Goal: Navigation & Orientation: Find specific page/section

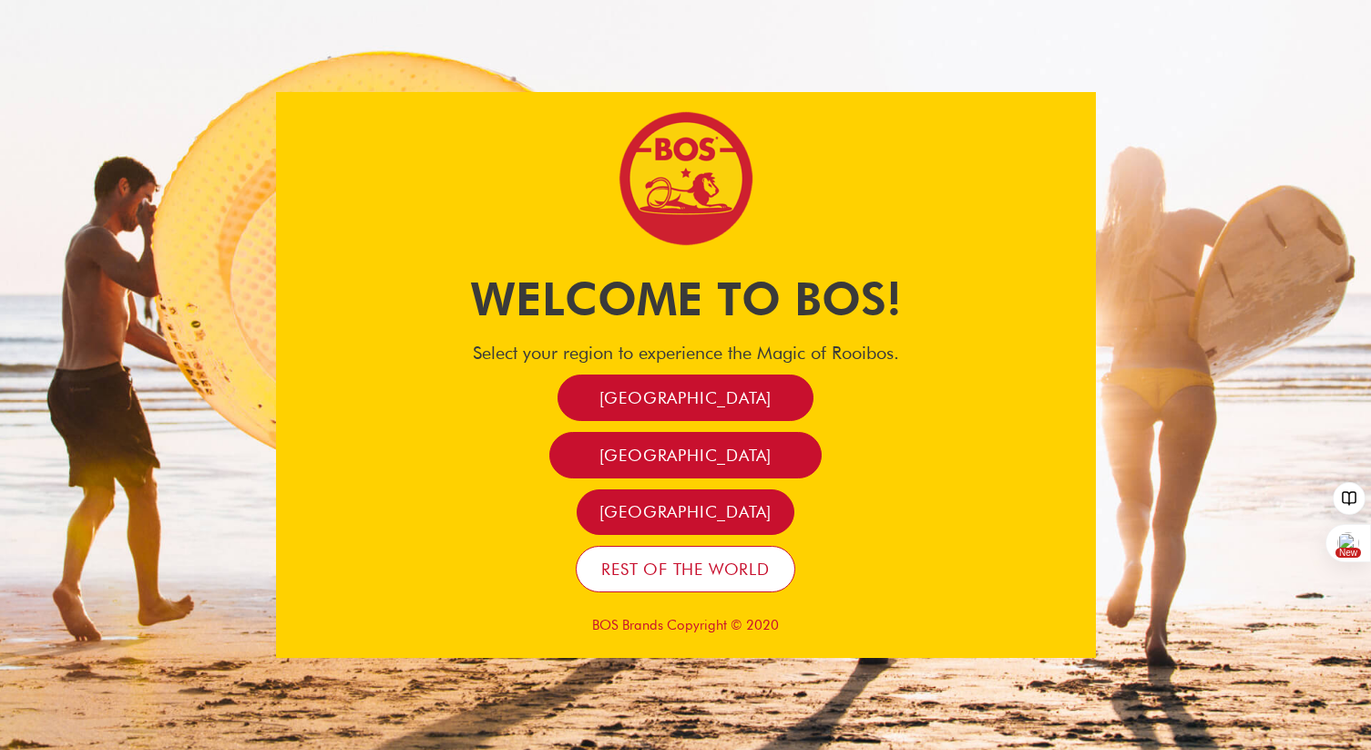
click at [665, 564] on span "Rest of the world" at bounding box center [685, 569] width 169 height 21
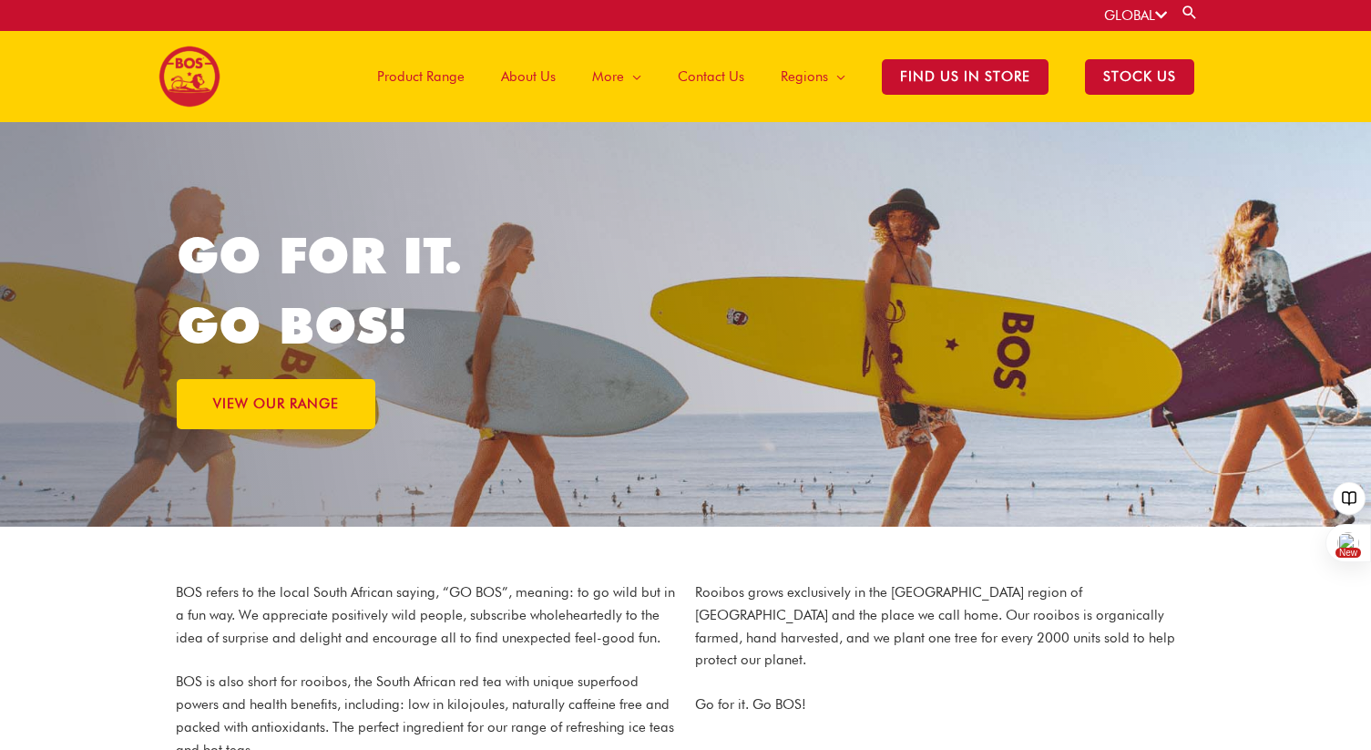
click at [419, 76] on span "Product Range" at bounding box center [420, 76] width 87 height 55
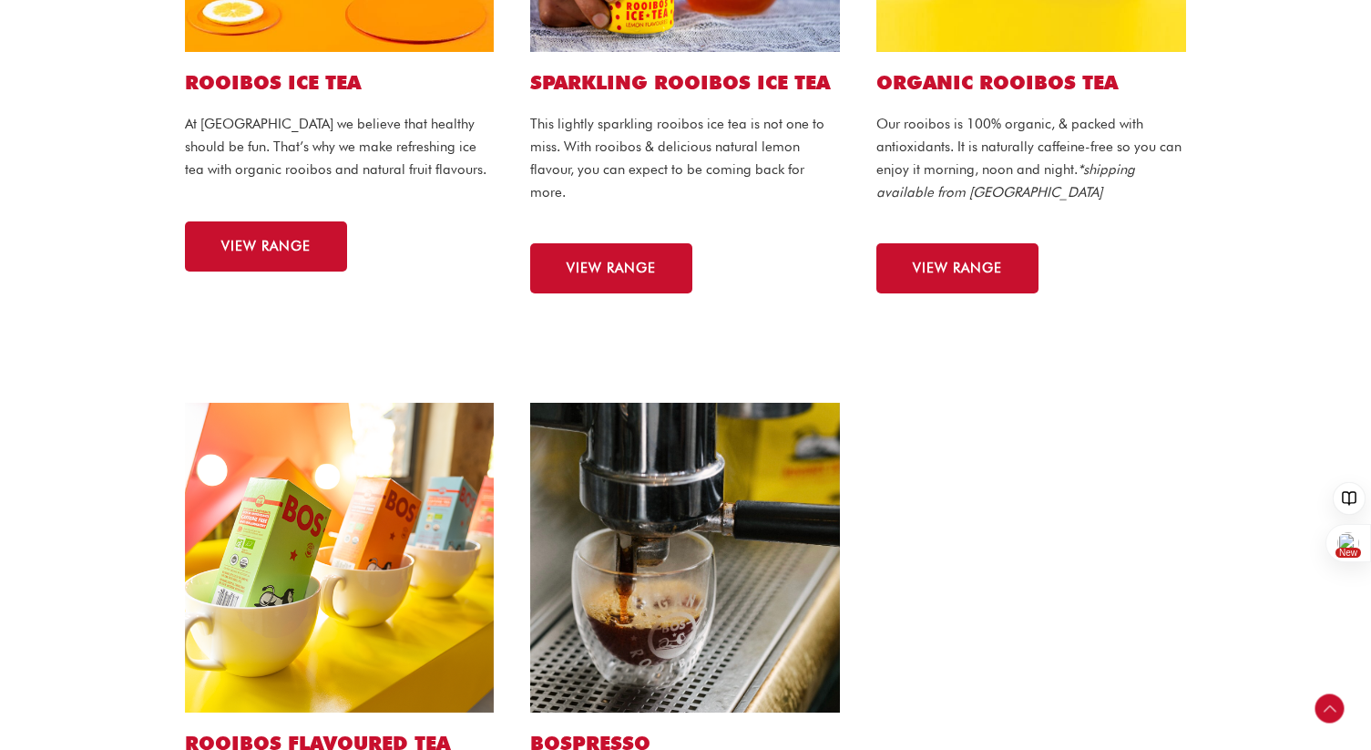
scroll to position [390, 0]
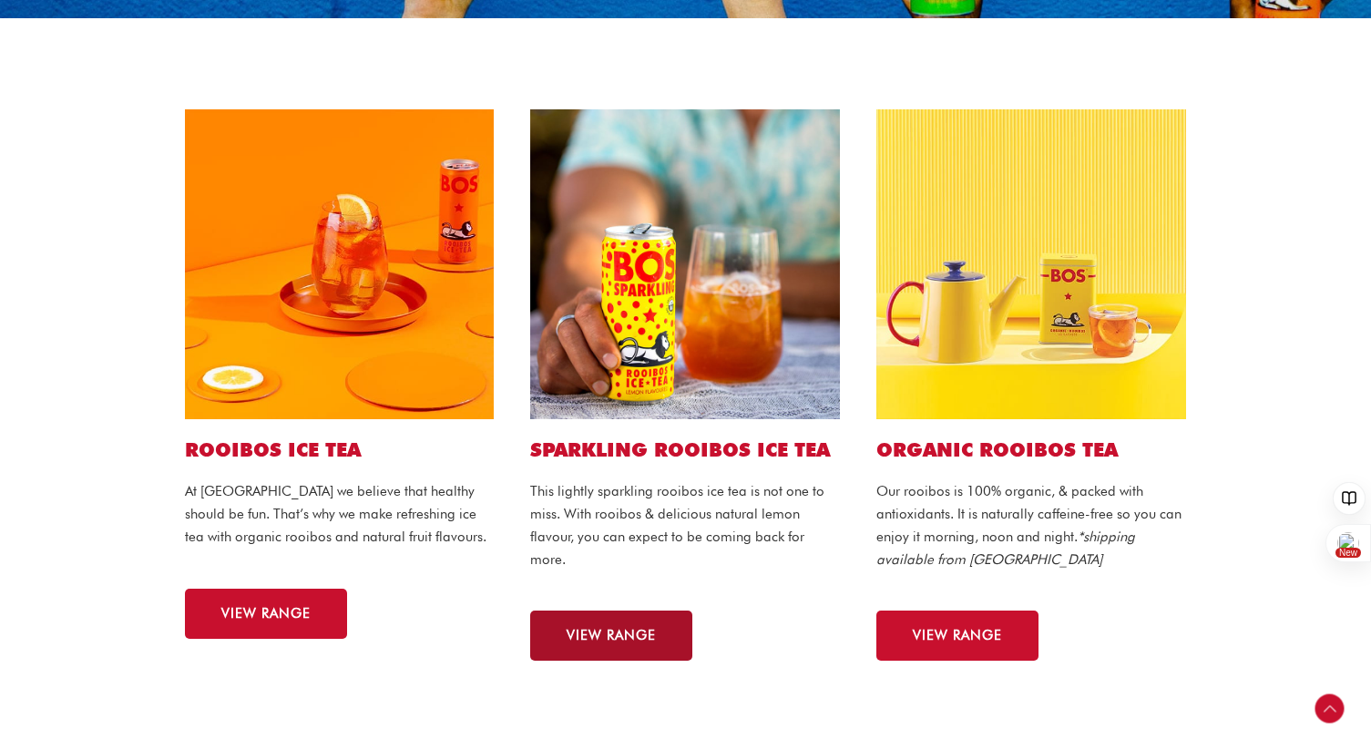
click at [619, 624] on link "VIEW RANGE" at bounding box center [611, 635] width 162 height 50
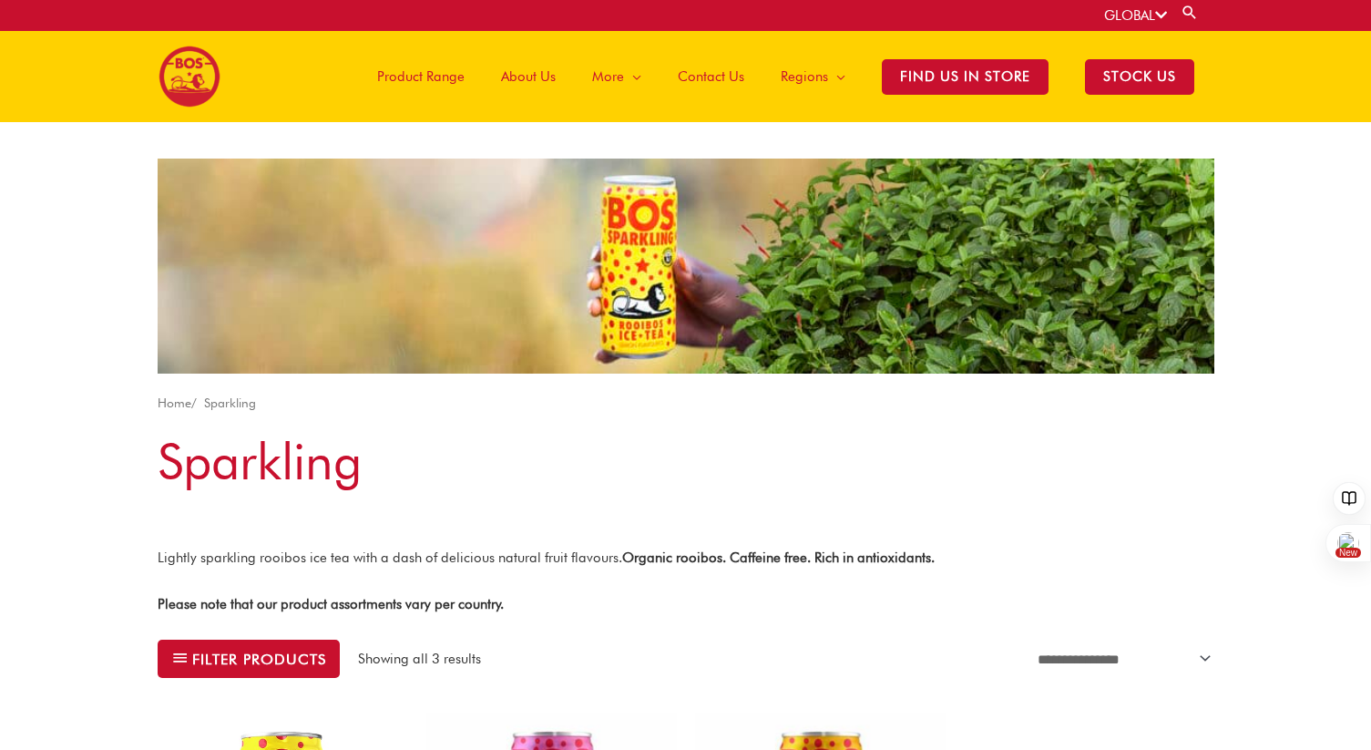
click at [397, 78] on span "Product Range" at bounding box center [420, 76] width 87 height 55
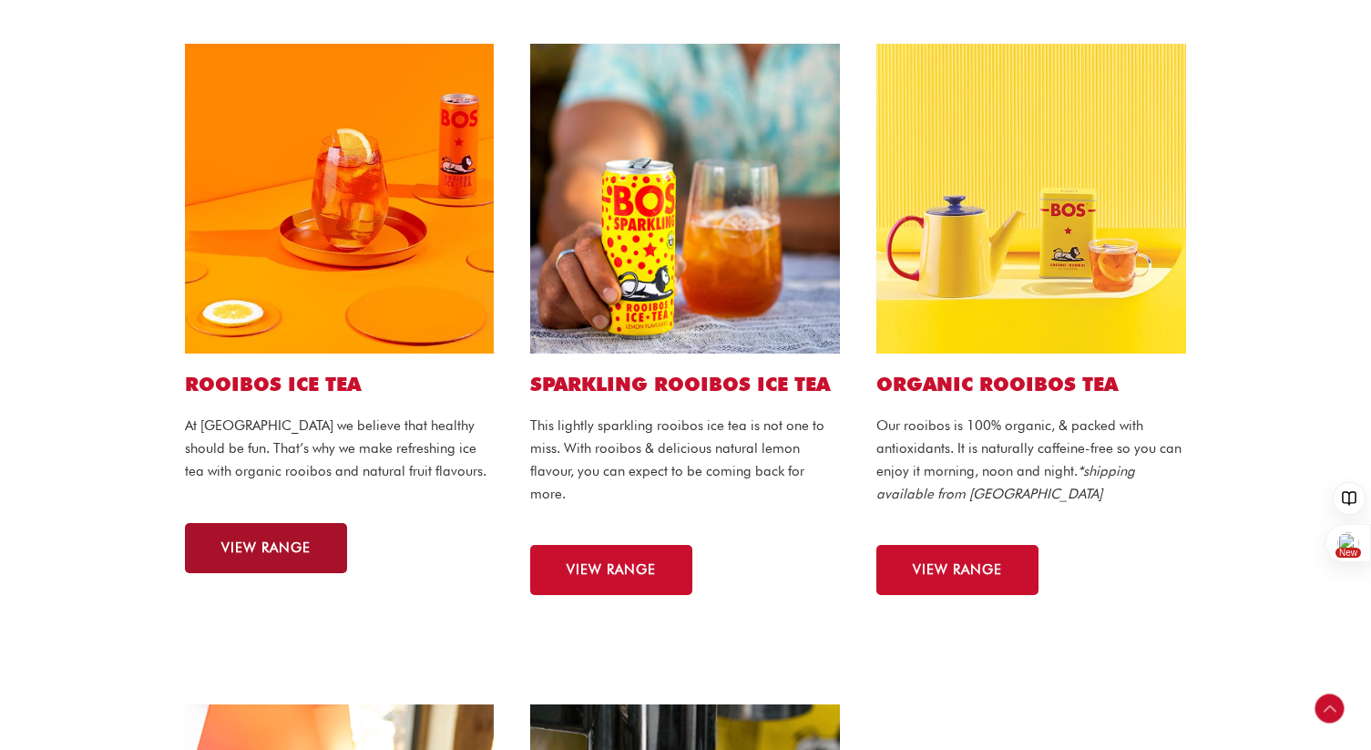
click at [286, 550] on span "VIEW RANGE" at bounding box center [265, 548] width 89 height 14
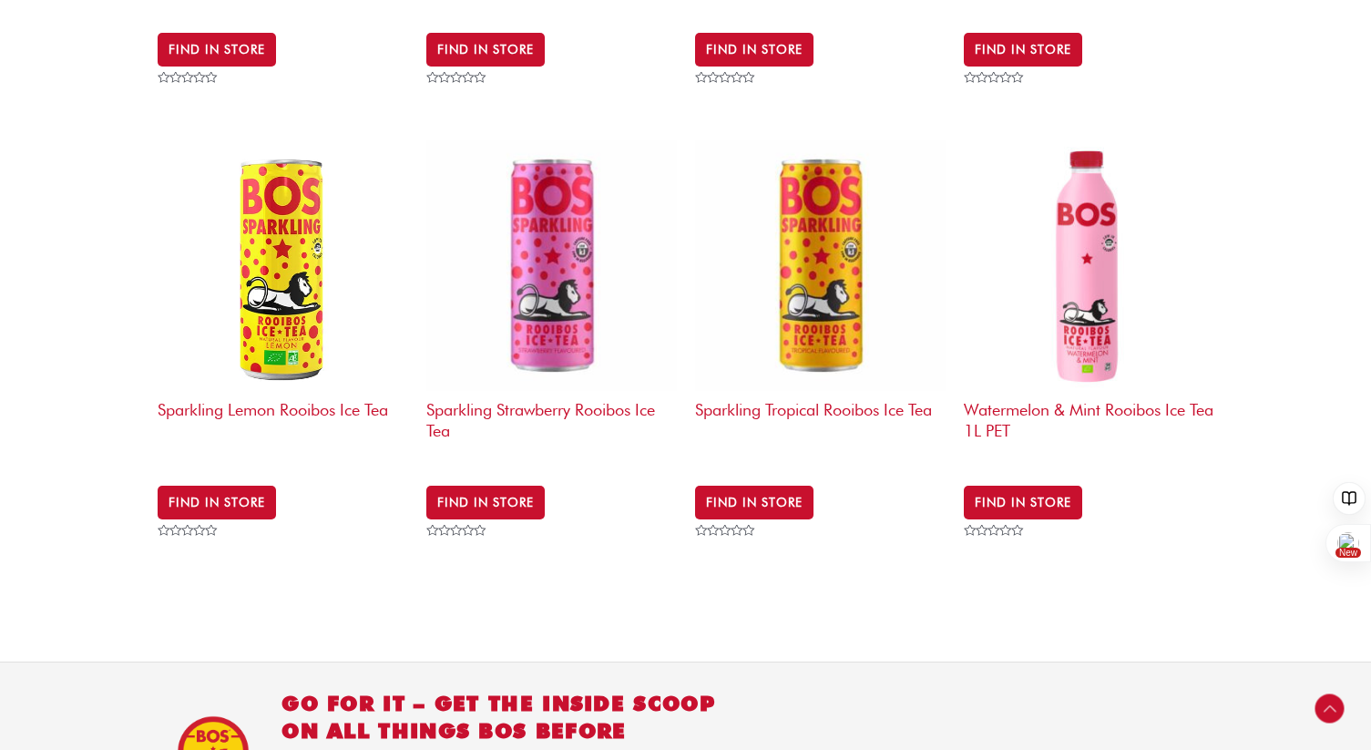
scroll to position [2404, 0]
